Goal: Find contact information: Find contact information

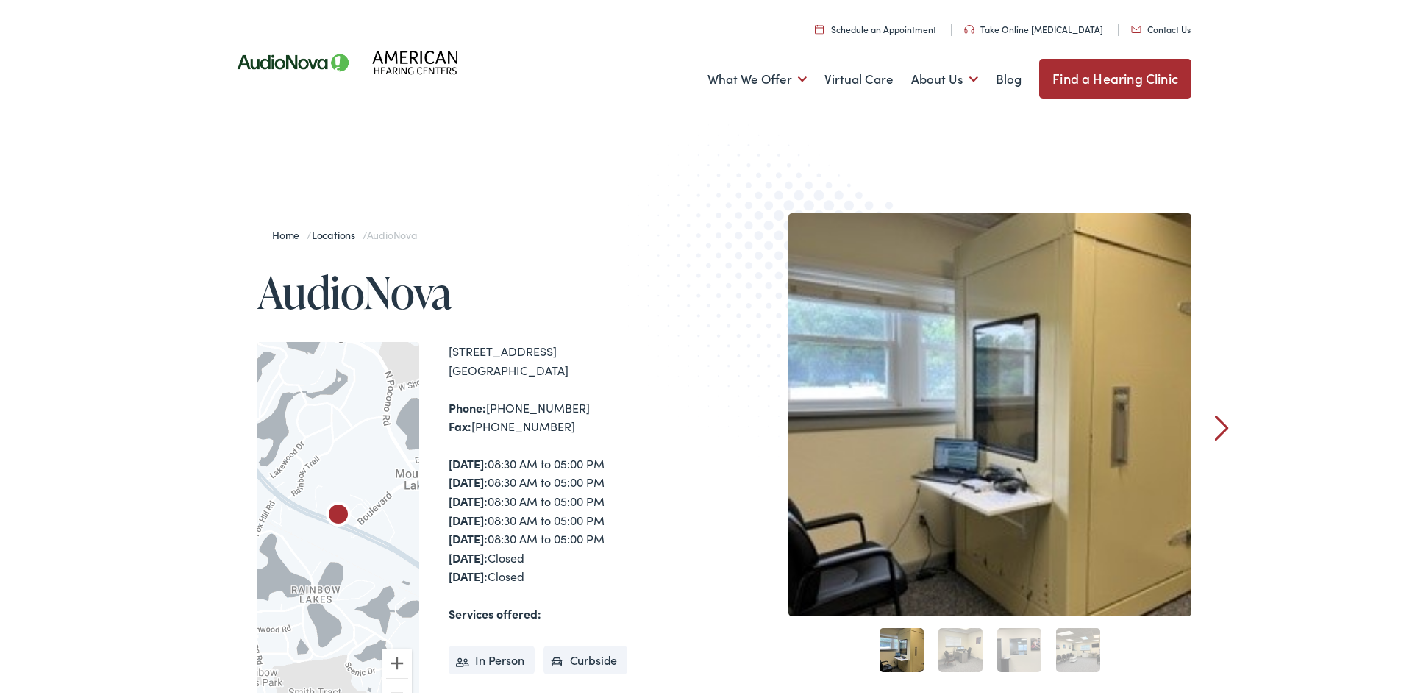
scroll to position [2, 0]
click at [1159, 28] on link "Contact Us" at bounding box center [1161, 27] width 60 height 13
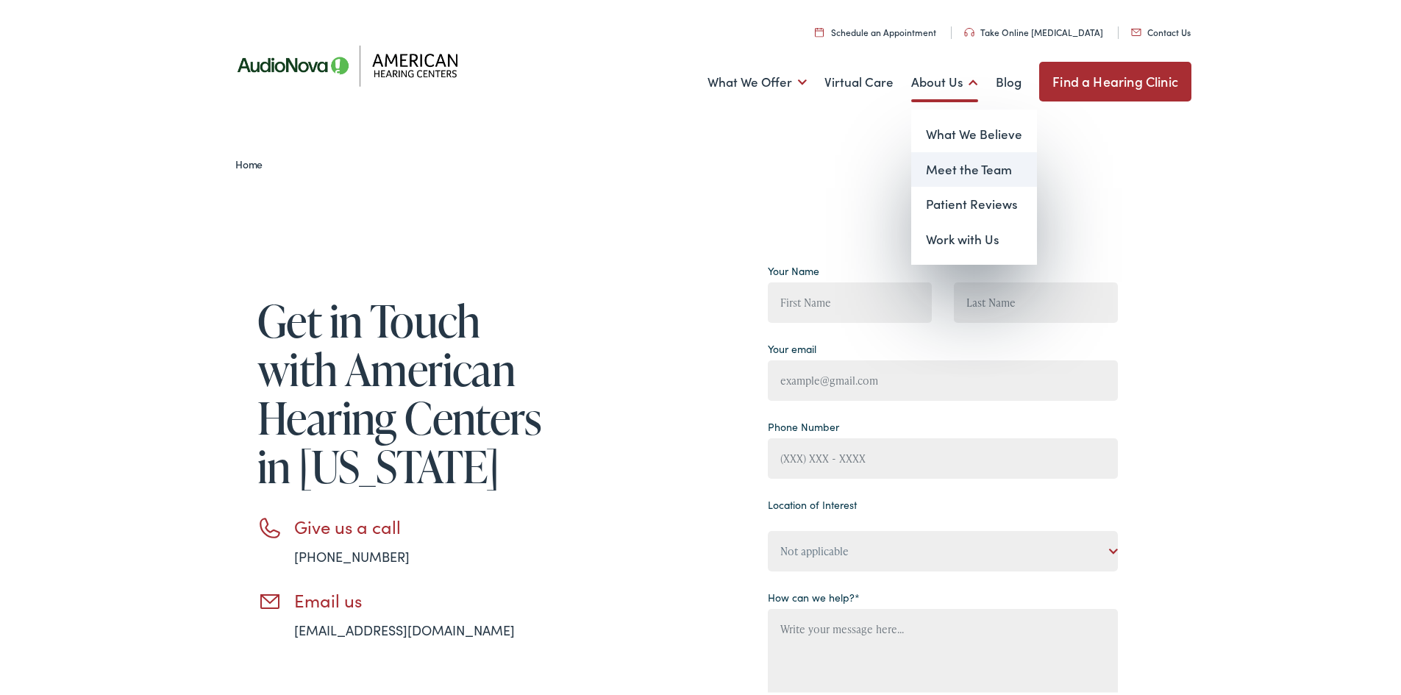
click at [956, 160] on link "Meet the Team" at bounding box center [974, 166] width 126 height 35
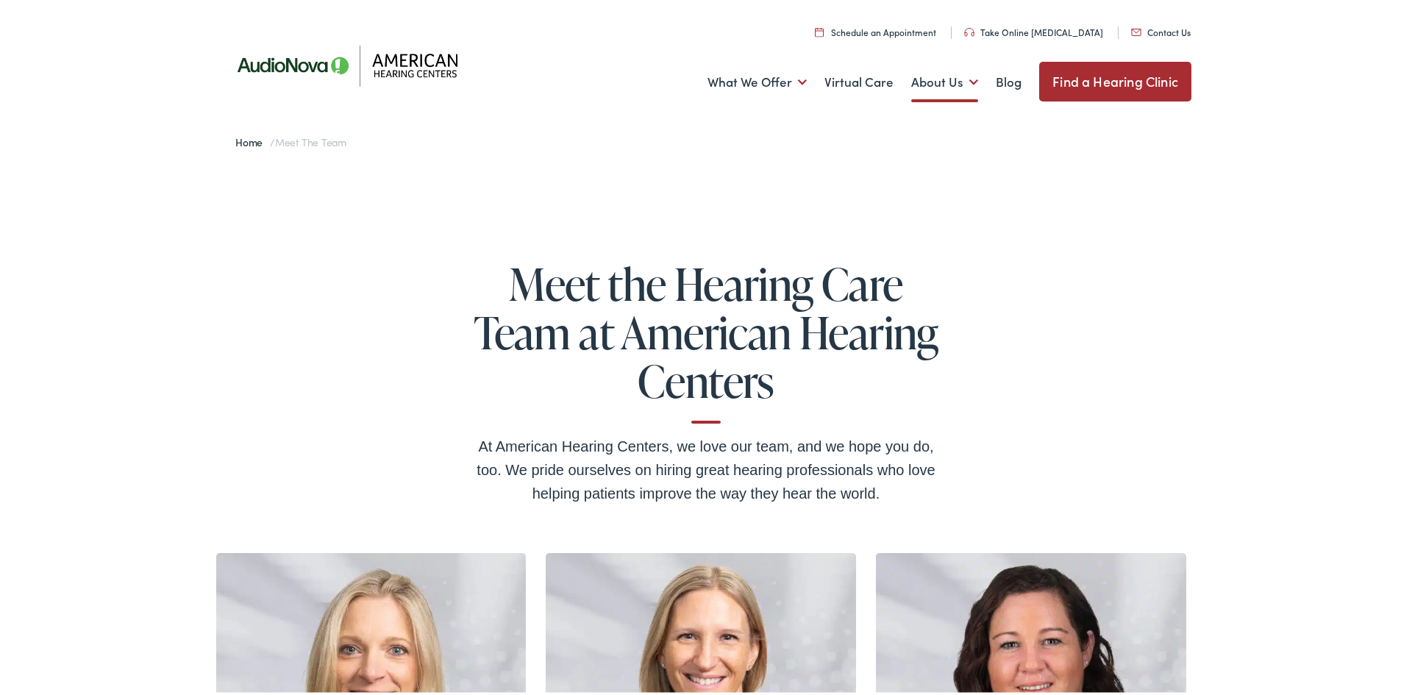
click at [1147, 29] on link "Contact Us" at bounding box center [1161, 29] width 60 height 13
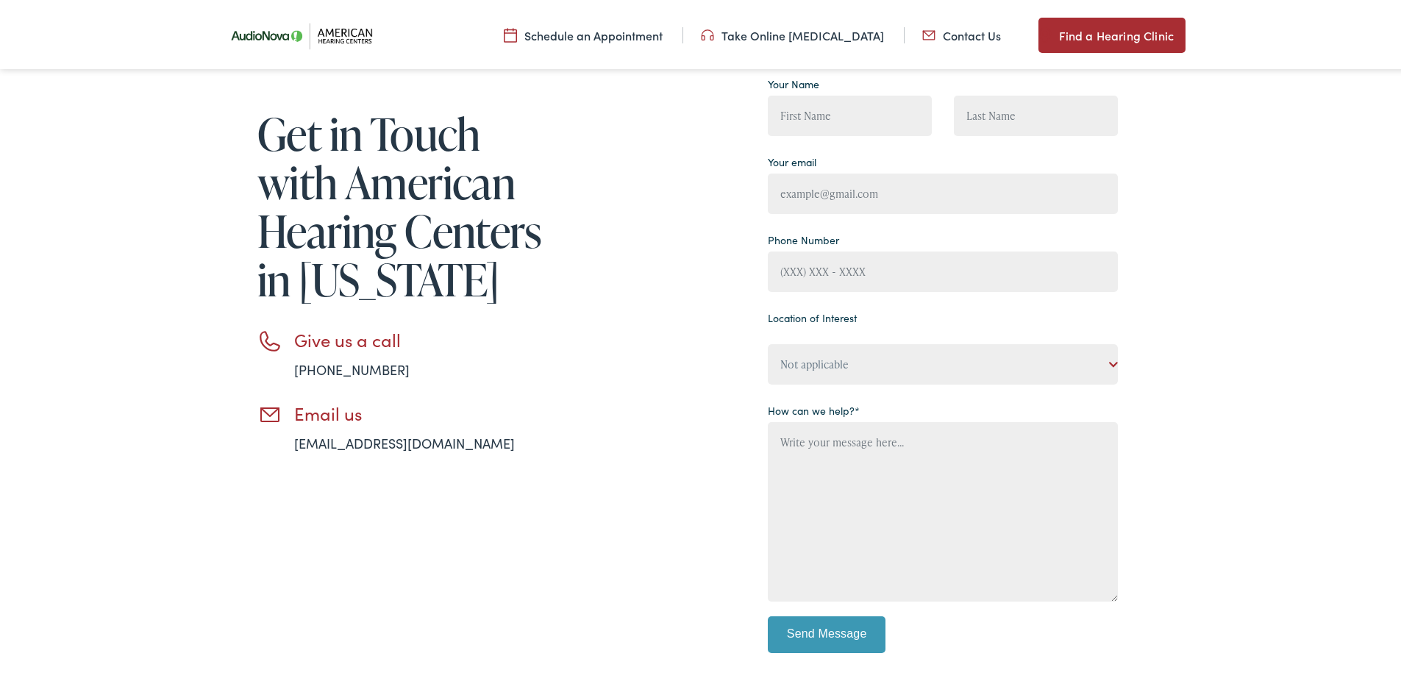
scroll to position [182, 0]
drag, startPoint x: 501, startPoint y: 383, endPoint x: 561, endPoint y: 414, distance: 67.8
click at [561, 414] on div "Get in Touch with American Hearing Centers in [US_STATE] Give us a call [PHONE_…" at bounding box center [669, 372] width 897 height 606
